Goal: Information Seeking & Learning: Learn about a topic

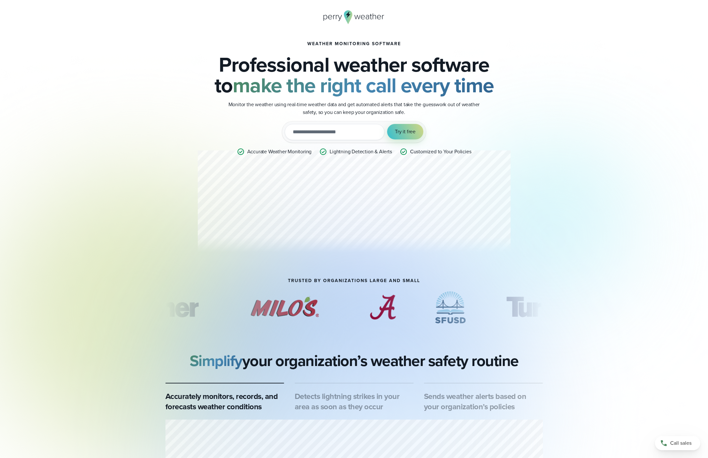
click at [352, 18] on icon at bounding box center [353, 17] width 61 height 14
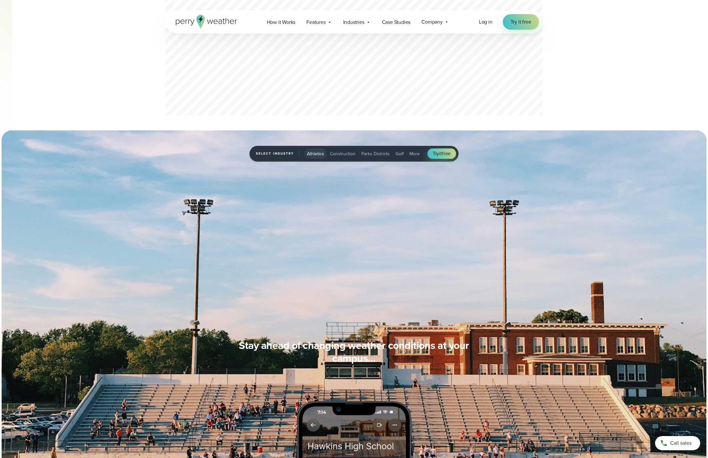
scroll to position [404, 0]
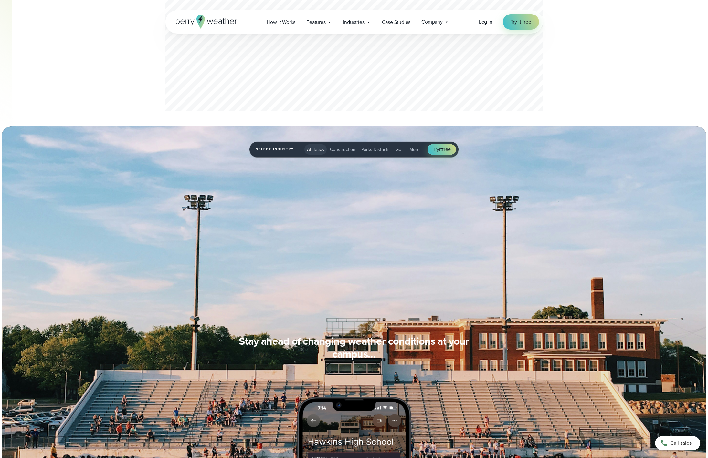
click at [383, 153] on button "Parks Districts" at bounding box center [375, 149] width 34 height 10
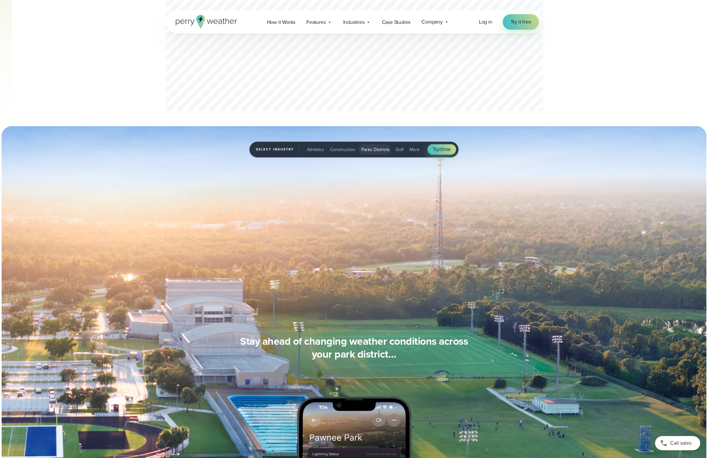
click at [345, 150] on span "Construction" at bounding box center [343, 149] width 26 height 7
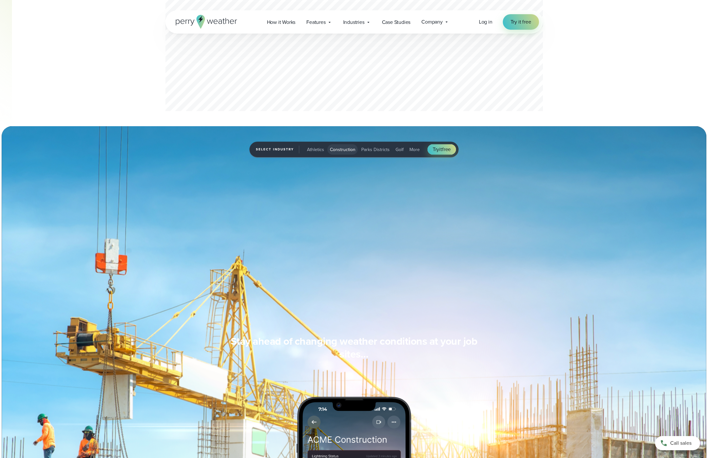
click at [399, 150] on span "Golf" at bounding box center [399, 149] width 8 height 7
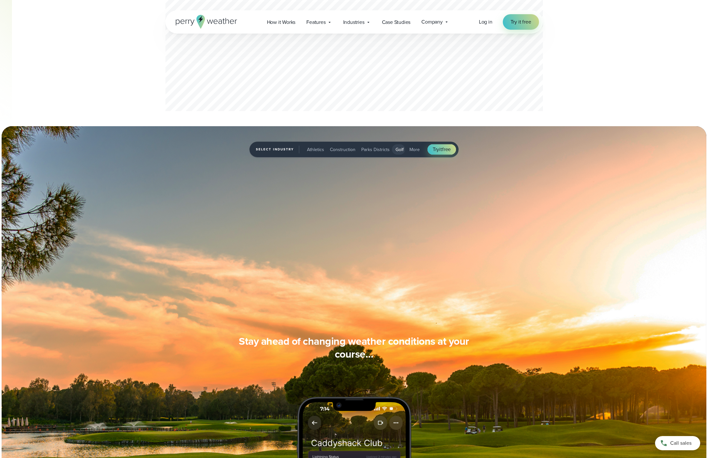
click at [412, 150] on span "More" at bounding box center [414, 149] width 10 height 7
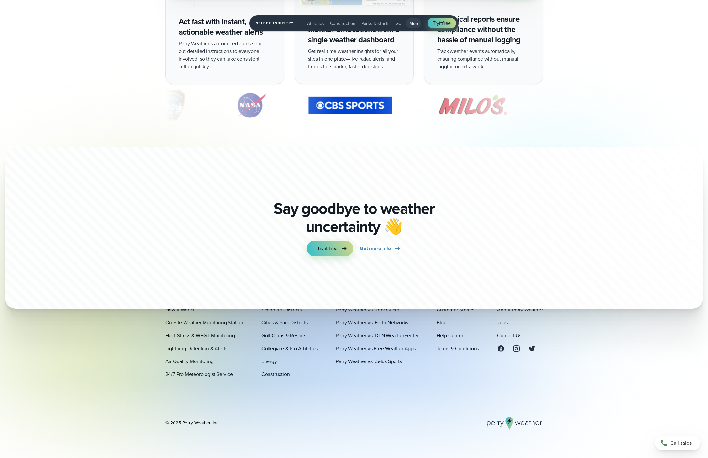
scroll to position [1767, 0]
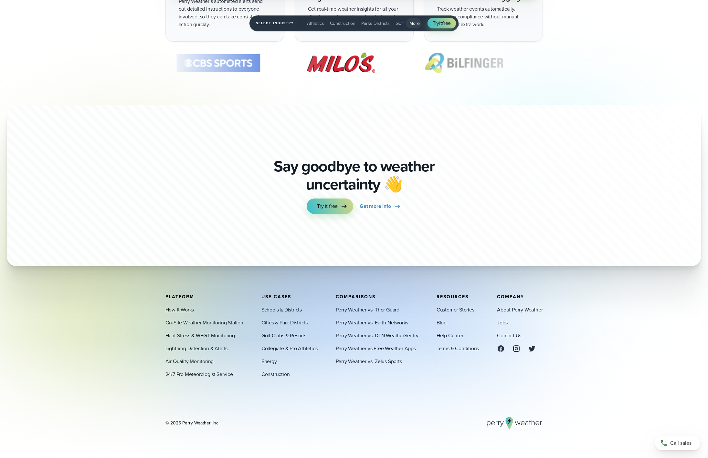
click at [181, 310] on link "How It Works" at bounding box center [179, 310] width 29 height 8
